Goal: Information Seeking & Learning: Learn about a topic

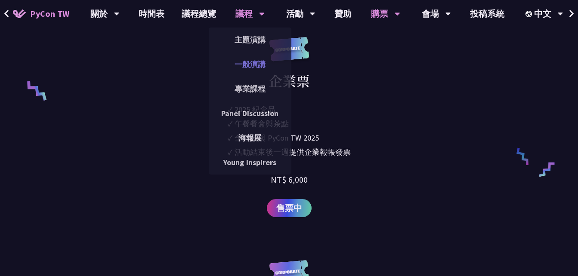
click at [248, 61] on link "一般演講" at bounding box center [250, 64] width 83 height 20
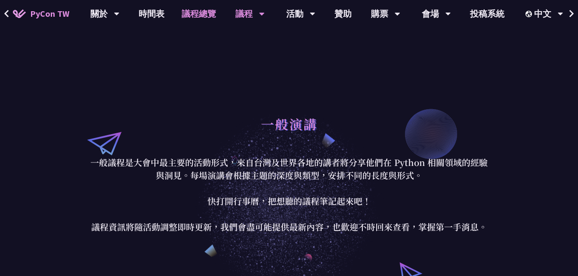
click at [196, 16] on link "議程總覽" at bounding box center [199, 14] width 52 height 28
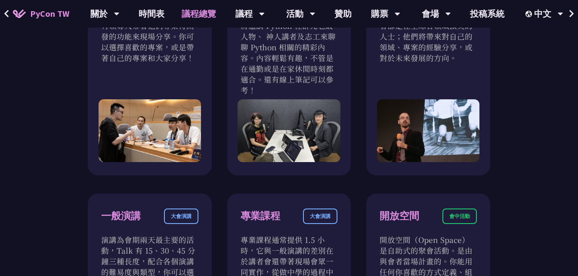
scroll to position [387, 0]
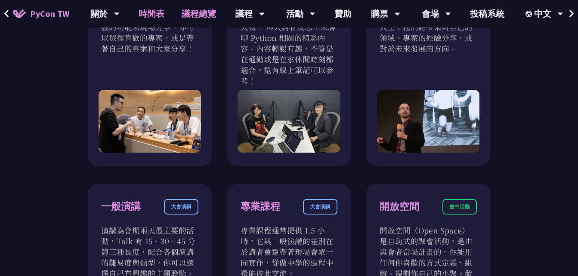
click at [150, 15] on link "時間表" at bounding box center [151, 14] width 43 height 28
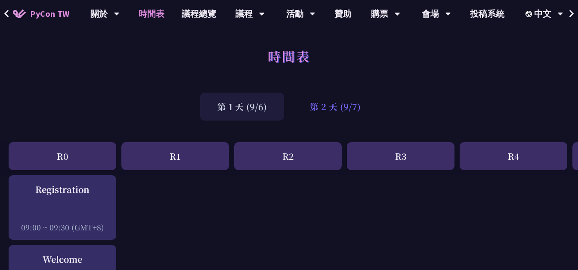
click at [343, 112] on div "第 2 天 (9/7)" at bounding box center [335, 107] width 85 height 28
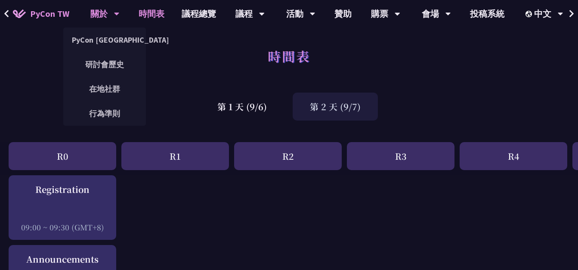
click at [104, 11] on div "關於" at bounding box center [104, 14] width 29 height 28
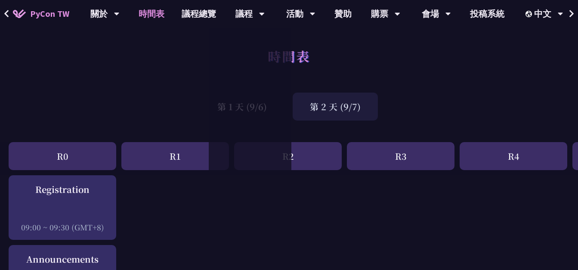
click at [488, 49] on div "時間表" at bounding box center [289, 65] width 578 height 45
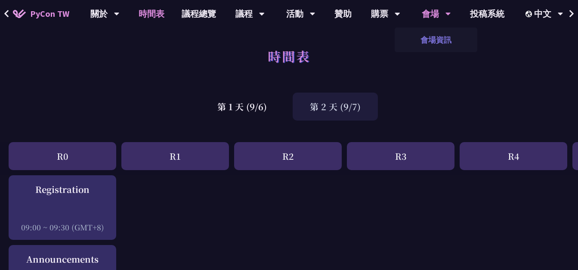
click at [442, 43] on link "會場資訊" at bounding box center [436, 40] width 83 height 20
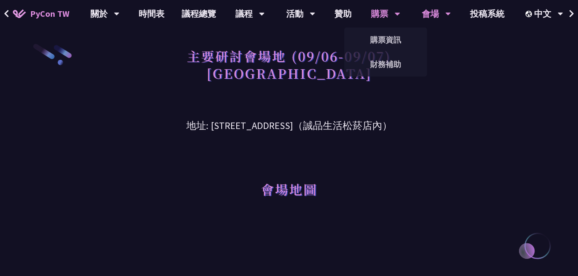
click at [405, 14] on div "購票 購票資訊 財務補助" at bounding box center [385, 14] width 51 height 28
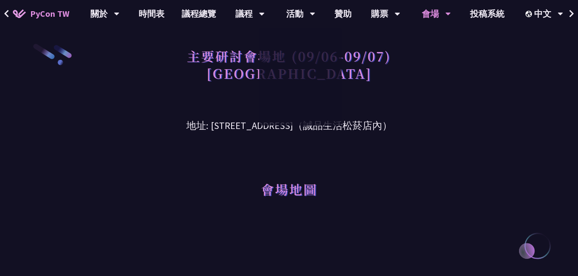
click at [459, 70] on div "主要研討會場地 (09/06-09/07) [GEOGRAPHIC_DATA]" at bounding box center [289, 74] width 434 height 62
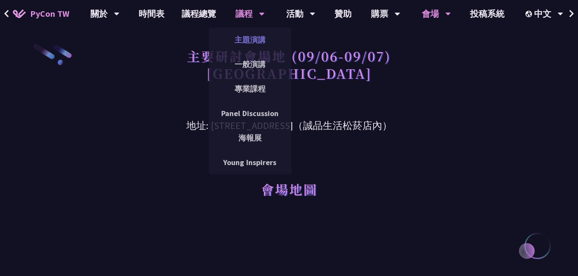
click at [242, 43] on link "主題演講" at bounding box center [250, 40] width 83 height 20
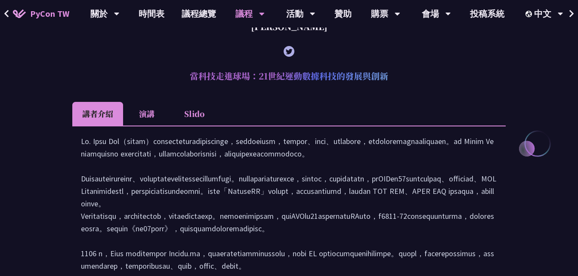
scroll to position [344, 0]
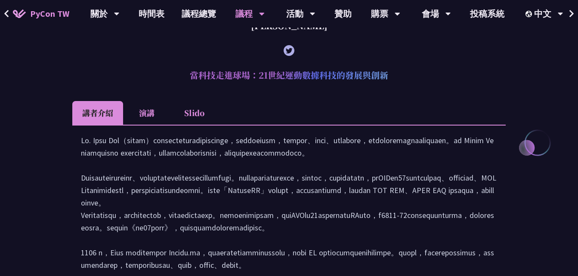
click at [147, 117] on li "演講" at bounding box center [146, 113] width 47 height 24
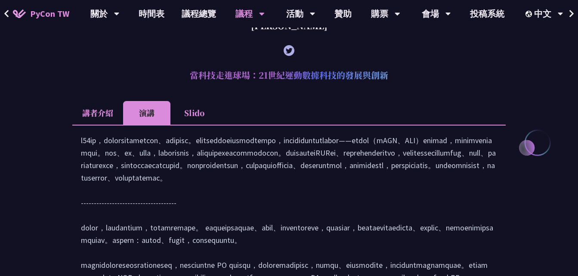
click at [205, 120] on li "Slido" at bounding box center [193, 113] width 47 height 24
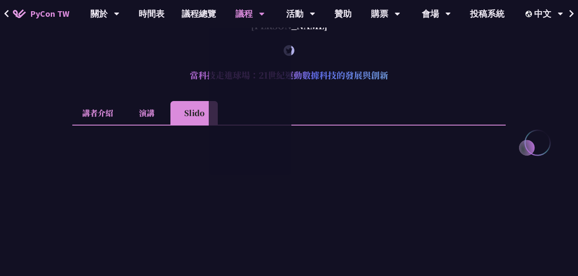
click at [419, 100] on Lin "[PERSON_NAME] 當科技走進球場：21世紀運動數據科技的發展與創新 講者介紹 演講 Slido" at bounding box center [289, 218] width 434 height 545
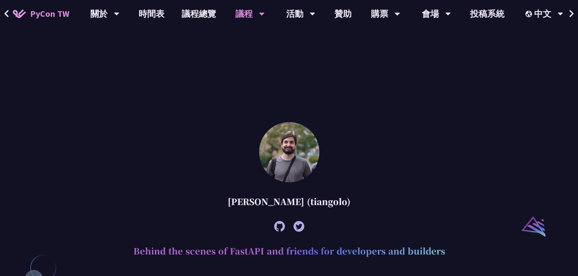
scroll to position [474, 0]
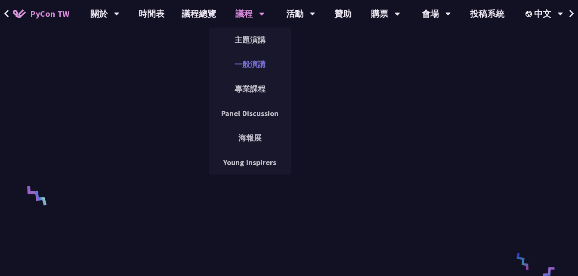
click at [254, 64] on link "一般演講" at bounding box center [250, 64] width 83 height 20
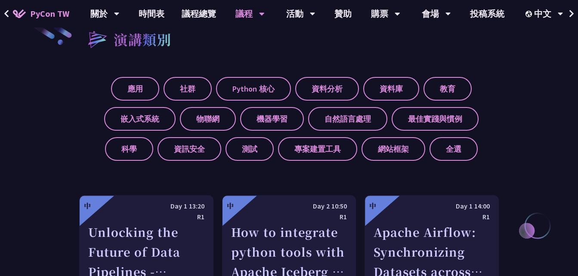
scroll to position [301, 0]
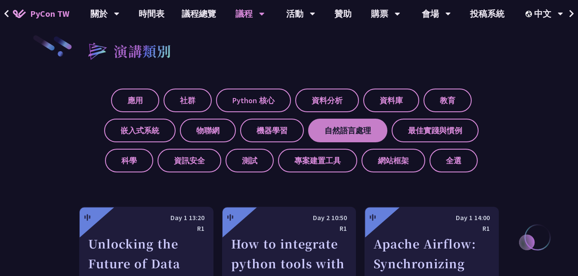
click at [358, 132] on label "自然語言處理" at bounding box center [347, 131] width 79 height 24
click at [0, 0] on input "自然語言處理" at bounding box center [0, 0] width 0 height 0
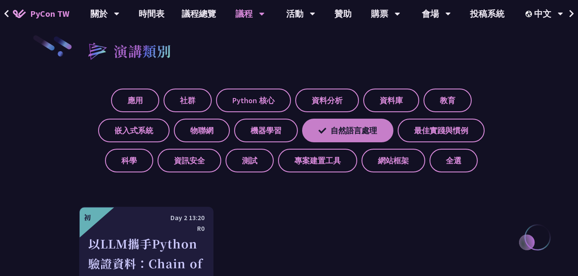
drag, startPoint x: 356, startPoint y: 128, endPoint x: 352, endPoint y: 127, distance: 4.5
click at [357, 127] on label "自然語言處理" at bounding box center [347, 131] width 91 height 24
click at [0, 0] on input "自然語言處理" at bounding box center [0, 0] width 0 height 0
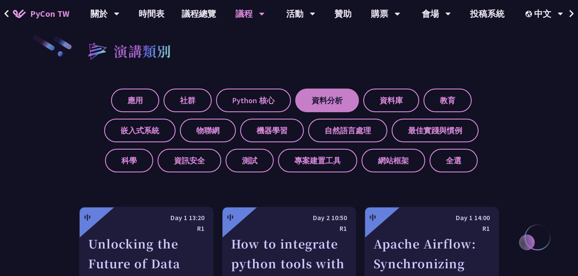
click at [326, 99] on label "資料分析" at bounding box center [327, 101] width 64 height 24
click at [0, 0] on input "資料分析" at bounding box center [0, 0] width 0 height 0
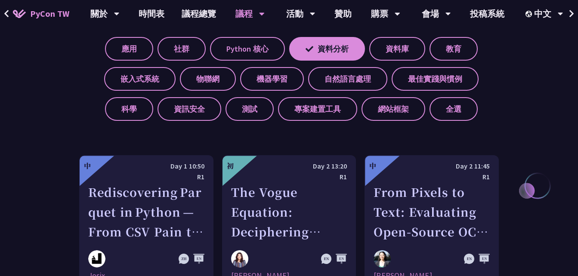
scroll to position [344, 0]
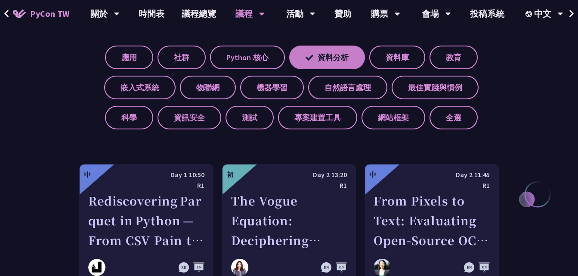
click at [335, 64] on label "資料分析" at bounding box center [327, 58] width 76 height 24
click at [0, 0] on input "資料分析" at bounding box center [0, 0] width 0 height 0
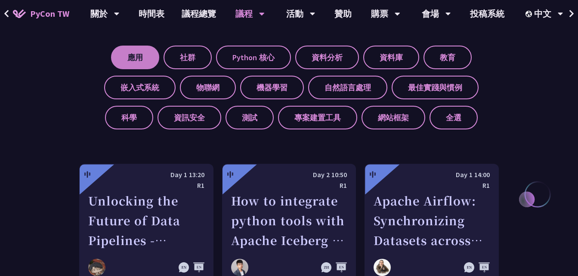
click at [131, 59] on label "應用" at bounding box center [135, 58] width 48 height 24
click at [0, 0] on input "應用" at bounding box center [0, 0] width 0 height 0
